Goal: Task Accomplishment & Management: Use online tool/utility

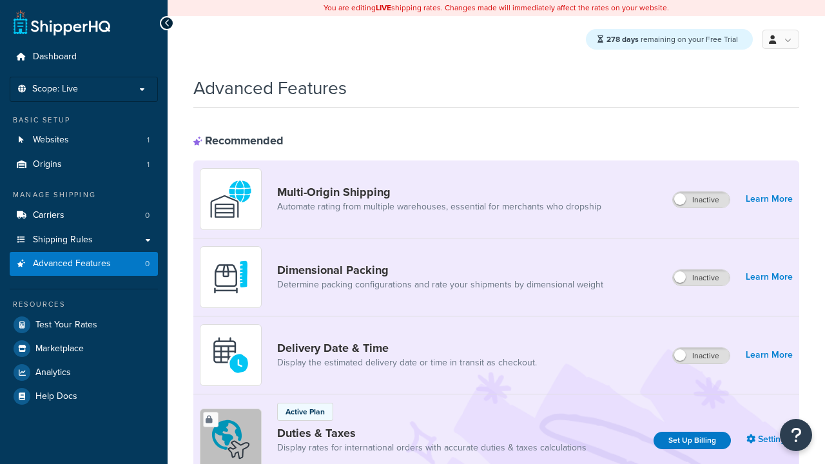
scroll to position [419, 0]
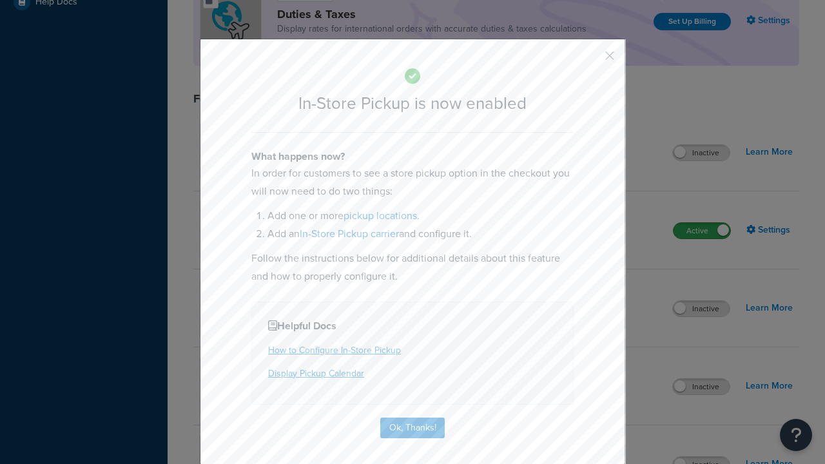
scroll to position [0, 0]
click at [590, 60] on button "button" at bounding box center [590, 60] width 3 height 3
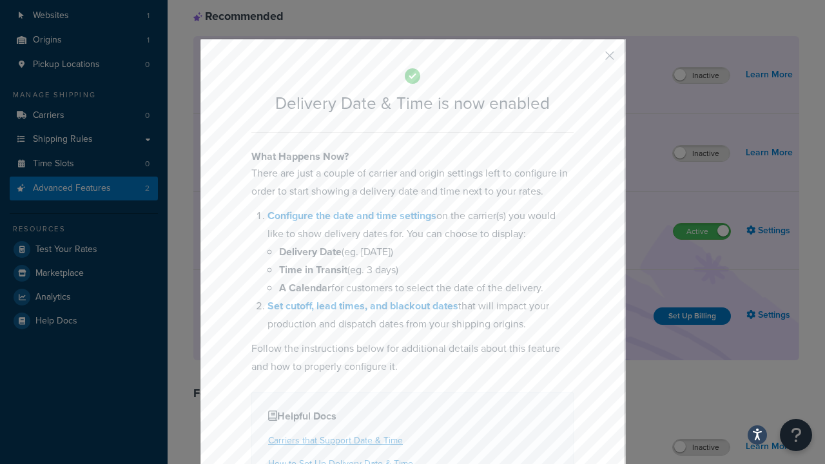
click at [590, 60] on button "button" at bounding box center [590, 60] width 3 height 3
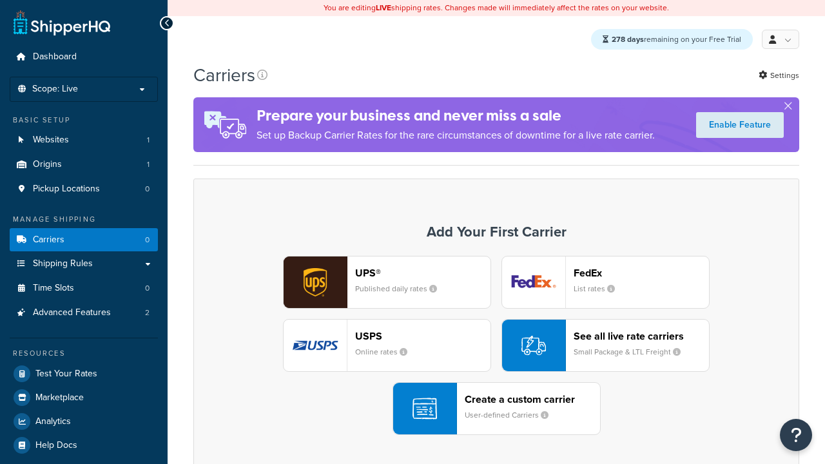
click at [496, 346] on div "UPS® Published daily rates FedEx List rates USPS Online rates See all live rate…" at bounding box center [496, 345] width 579 height 179
click at [496, 409] on div "Create a custom carrier User-defined Carriers" at bounding box center [532, 408] width 135 height 31
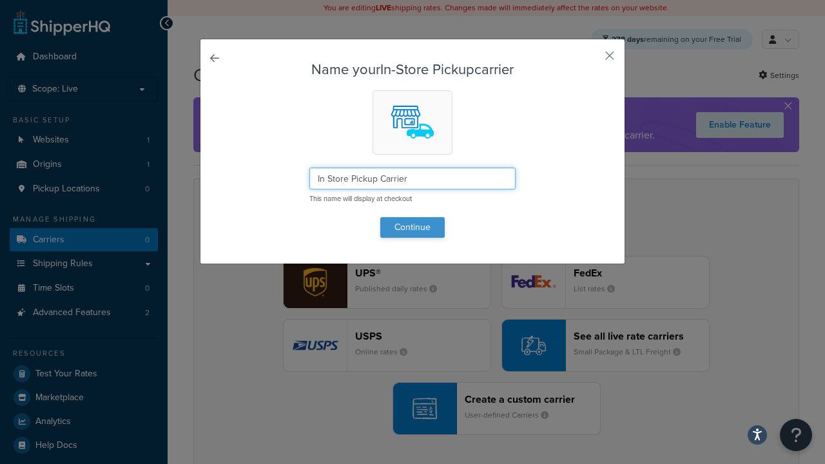
type input "In Store Pickup Carrier"
click at [412, 227] on button "Continue" at bounding box center [412, 227] width 64 height 21
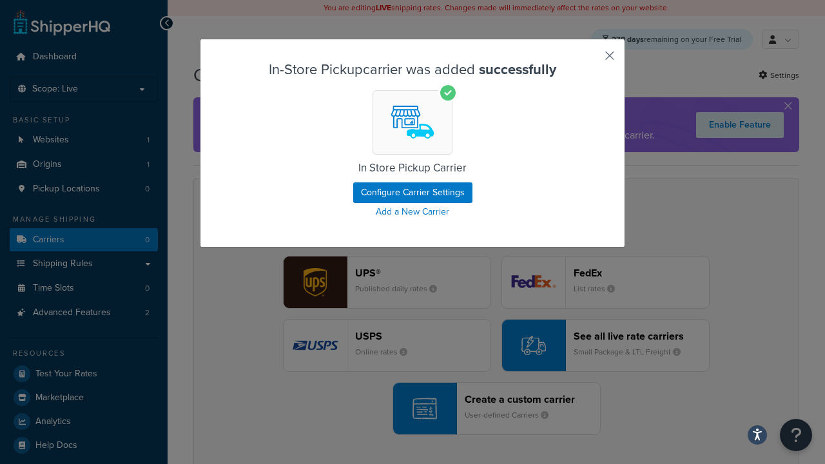
click at [590, 60] on button "button" at bounding box center [590, 60] width 3 height 3
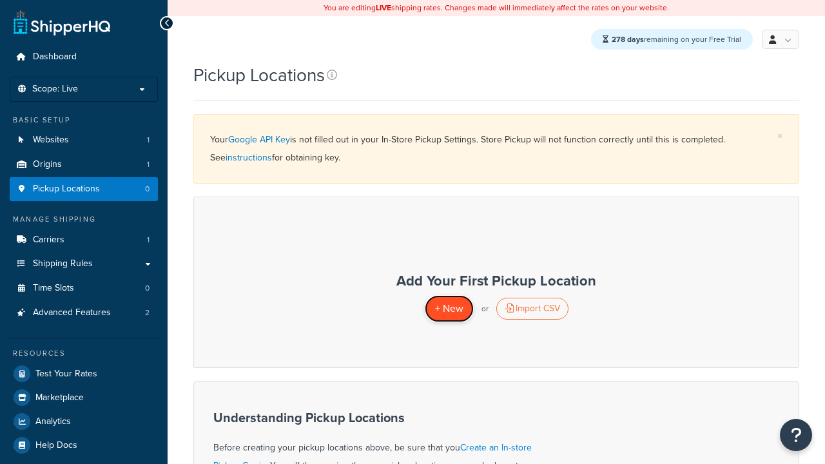
click at [448, 309] on span "+ New" at bounding box center [449, 308] width 28 height 15
